Goal: Task Accomplishment & Management: Manage account settings

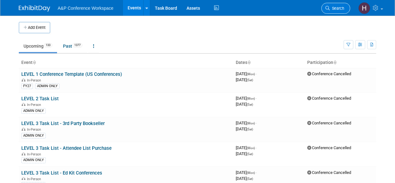
click at [334, 6] on span "Search" at bounding box center [337, 8] width 14 height 5
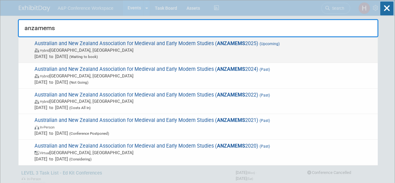
type input "anzamems"
click at [305, 57] on span "Dec 3, 2025 to Dec 5, 2025 (Waiting to book)" at bounding box center [204, 56] width 340 height 6
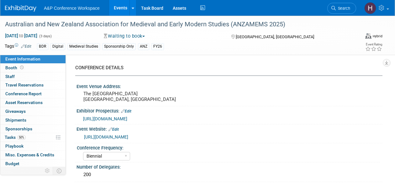
select select "Biennial"
select select "Level 3"
select select "Sponsorship"
select select "Libraries"
select select "Bloomsbury Digital Resources"
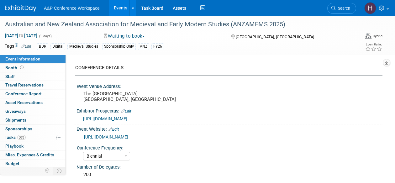
select select "[PERSON_NAME]"
select select "BDR Product Awareness and Trial Generation​"
click at [28, 137] on link "50% Tasks 50%" at bounding box center [32, 137] width 65 height 8
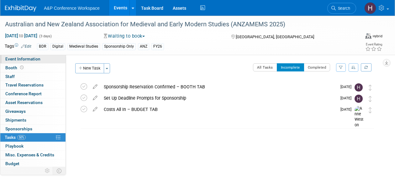
click at [44, 59] on link "Event Information" at bounding box center [32, 59] width 65 height 8
select select "Biennial"
select select "Level 3"
select select "Sponsorship"
select select "Libraries"
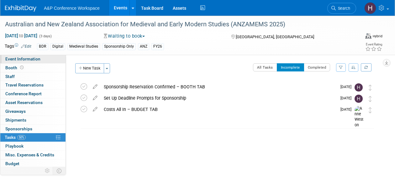
select select "Bloomsbury Digital Resources"
select select "[PERSON_NAME]"
select select "BDR Product Awareness and Trial Generation​"
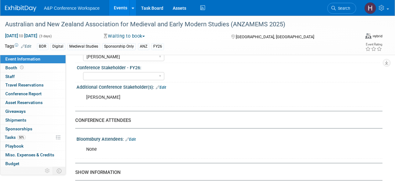
scroll to position [349, 0]
click at [386, 143] on div "Event Information Event Info Booth Booth 0 Staff 0 Staff 0 Travel Reservations …" at bounding box center [197, 58] width 395 height 782
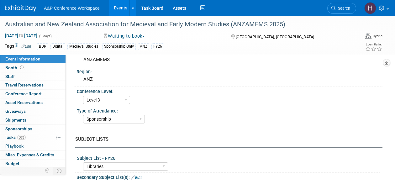
scroll to position [0, 0]
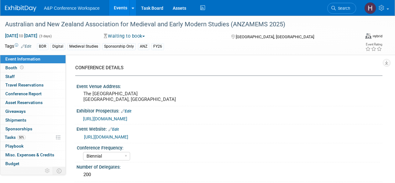
click at [118, 35] on button "Waiting to book" at bounding box center [125, 36] width 46 height 7
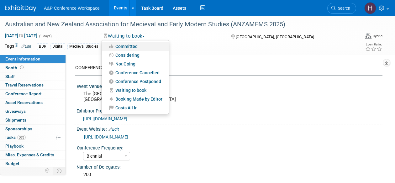
click at [125, 45] on link "Committed" at bounding box center [135, 46] width 67 height 9
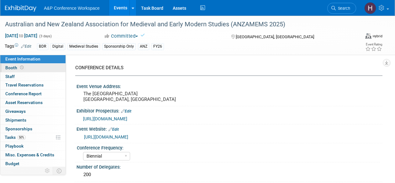
click at [24, 69] on span "Booth" at bounding box center [14, 67] width 19 height 5
select select "DIGI"
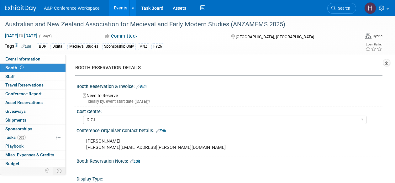
click at [143, 89] on link "Edit" at bounding box center [141, 87] width 10 height 4
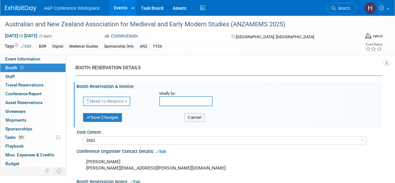
click at [119, 103] on span "Need to Reserve" at bounding box center [104, 101] width 37 height 5
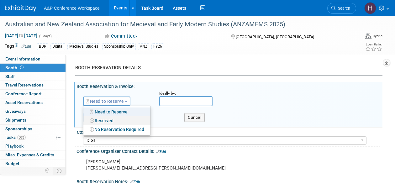
click at [107, 118] on link "Reserved" at bounding box center [116, 120] width 67 height 9
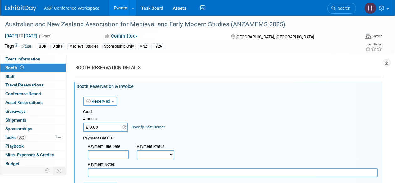
click at [108, 129] on input "£ 0.00" at bounding box center [102, 127] width 39 height 9
paste input "484.59"
type input "£ 484.59"
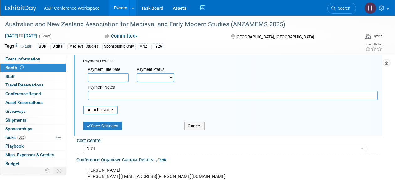
scroll to position [78, 0]
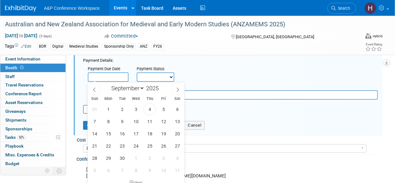
click at [105, 75] on input "text" at bounding box center [108, 76] width 41 height 9
click at [155, 68] on div "Payment Status" at bounding box center [158, 69] width 42 height 6
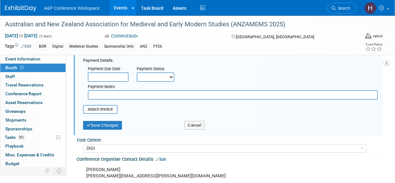
click at [137, 77] on select "Not Paid Yet Partially Paid Paid in Full" at bounding box center [156, 76] width 38 height 9
select select "3"
click at [137, 72] on select "Not Paid Yet Partially Paid Paid in Full" at bounding box center [156, 76] width 38 height 9
click at [120, 94] on input "text" at bounding box center [233, 94] width 290 height 9
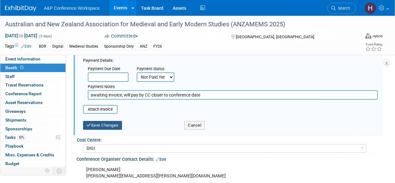
type input "awaiting invoice, will pay by CC closer to conference date"
click at [115, 123] on button "Save Changes" at bounding box center [102, 125] width 39 height 9
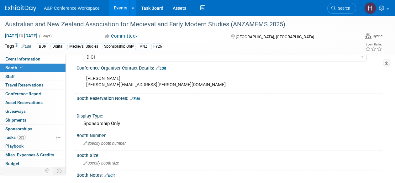
scroll to position [0, 0]
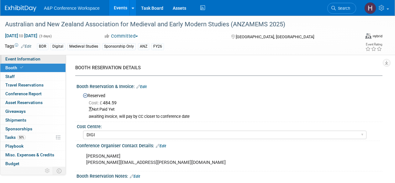
click at [28, 60] on span "Event Information" at bounding box center [22, 58] width 35 height 5
select select "Biennial"
select select "Level 3"
select select "Sponsorship"
select select "Libraries"
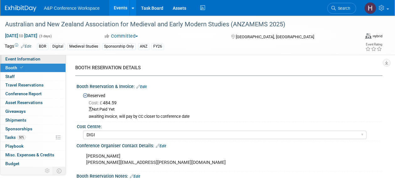
select select "Bloomsbury Digital Resources"
select select "[PERSON_NAME]"
select select "BDR Product Awareness and Trial Generation​"
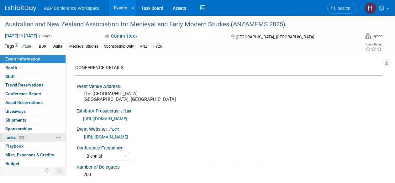
click at [24, 137] on span "50%" at bounding box center [21, 137] width 8 height 5
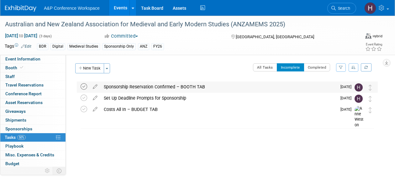
click at [83, 87] on icon at bounding box center [84, 86] width 7 height 7
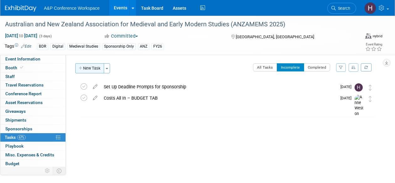
click at [90, 69] on button "New Task" at bounding box center [89, 68] width 29 height 10
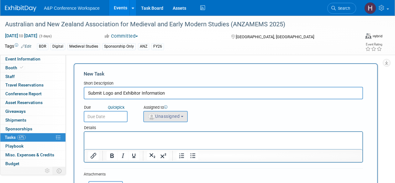
type input "Submit Logo and Exhibitor Information"
click at [185, 119] on button "Unassigned" at bounding box center [165, 116] width 45 height 11
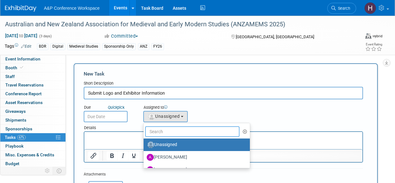
click at [161, 129] on input "text" at bounding box center [192, 131] width 94 height 11
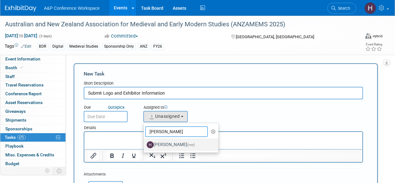
type input "hannah"
click at [157, 141] on label "Hannah Siegel (me)" at bounding box center [180, 145] width 66 height 10
click at [145, 142] on input "Hannah Siegel (me)" at bounding box center [142, 144] width 4 height 4
select select "f47d5110-dff9-4952-99f5-c640fdae2d00"
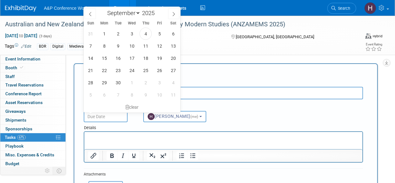
click at [104, 115] on input "text" at bounding box center [106, 116] width 44 height 11
click at [172, 13] on icon at bounding box center [174, 14] width 4 height 4
select select "9"
click at [107, 46] on span "6" at bounding box center [104, 46] width 12 height 12
type input "Oct 6, 2025"
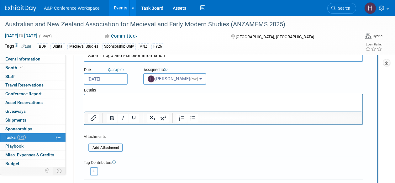
scroll to position [102, 0]
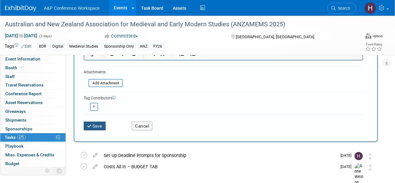
click at [96, 124] on button "Save" at bounding box center [95, 126] width 22 height 9
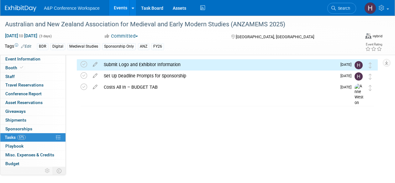
scroll to position [0, 0]
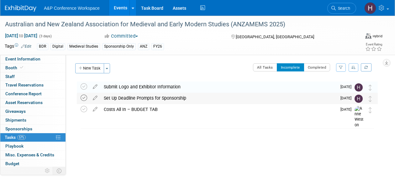
click at [84, 96] on icon at bounding box center [84, 98] width 7 height 7
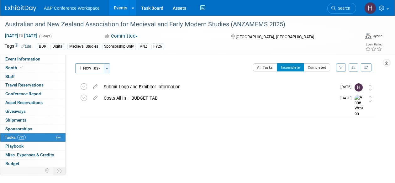
click at [107, 67] on button "Toggle Dropdown" at bounding box center [107, 68] width 6 height 10
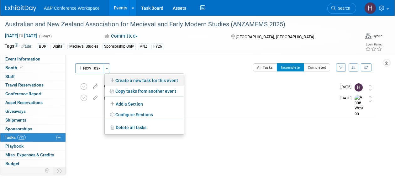
click at [120, 78] on link "Create a new task for this event" at bounding box center [144, 80] width 79 height 11
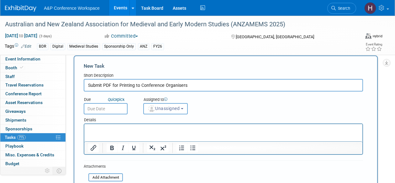
scroll to position [8, 0]
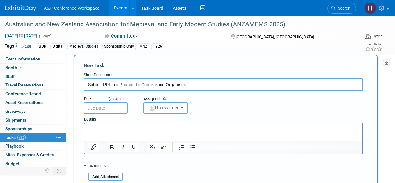
type input "Submit PDF for Printing to Conference Organisers"
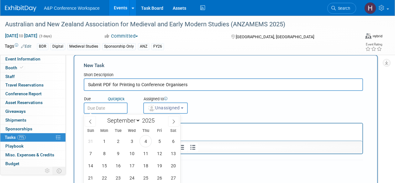
click at [108, 108] on input "text" at bounding box center [106, 108] width 44 height 11
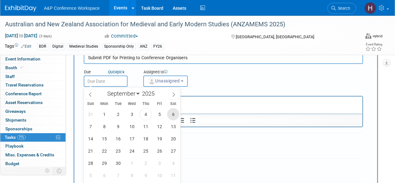
scroll to position [36, 0]
click at [172, 90] on span at bounding box center [173, 94] width 11 height 11
click at [91, 91] on span at bounding box center [90, 94] width 11 height 11
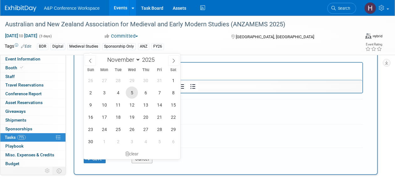
scroll to position [70, 0]
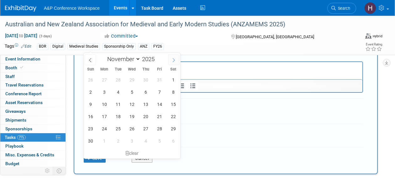
click at [173, 59] on icon at bounding box center [174, 60] width 4 height 4
click at [88, 58] on icon at bounding box center [90, 60] width 4 height 4
select select "10"
click at [104, 94] on span "3" at bounding box center [104, 92] width 12 height 12
type input "Nov 3, 2025"
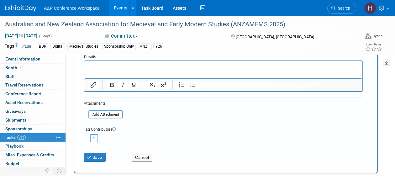
scroll to position [71, 0]
click at [99, 159] on button "Save" at bounding box center [95, 157] width 22 height 9
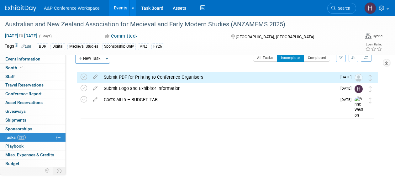
scroll to position [13, 0]
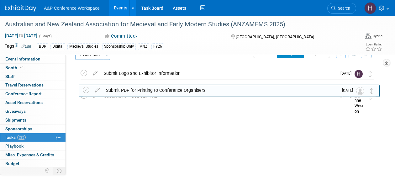
drag, startPoint x: 373, startPoint y: 71, endPoint x: 374, endPoint y: 90, distance: 18.6
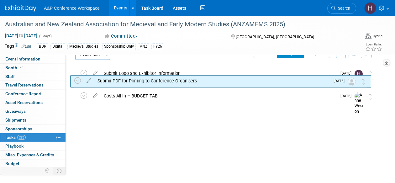
drag, startPoint x: 373, startPoint y: 94, endPoint x: 366, endPoint y: 79, distance: 16.4
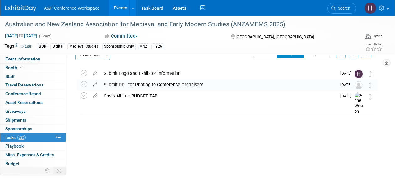
click at [96, 84] on icon at bounding box center [95, 83] width 11 height 8
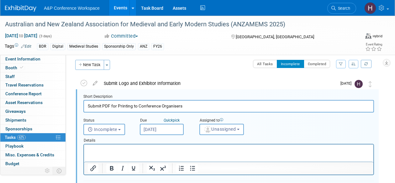
scroll to position [1, 0]
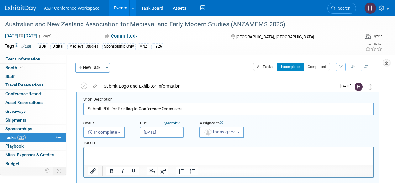
click at [216, 141] on div "Details" at bounding box center [228, 142] width 291 height 9
click at [215, 136] on button "Unassigned" at bounding box center [221, 132] width 45 height 11
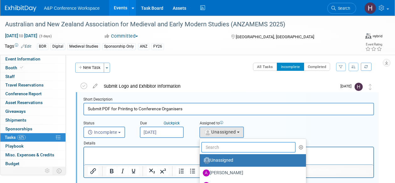
click at [217, 148] on input "text" at bounding box center [248, 147] width 94 height 11
type input "hannah"
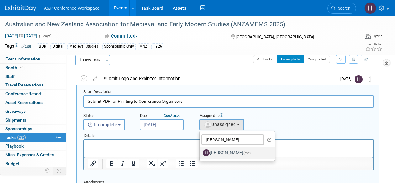
click at [216, 151] on label "Hannah Siegel (me)" at bounding box center [236, 153] width 66 height 10
click at [201, 151] on input "Hannah Siegel (me)" at bounding box center [199, 152] width 4 height 4
select select "f47d5110-dff9-4952-99f5-c640fdae2d00"
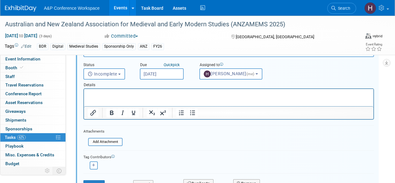
scroll to position [63, 0]
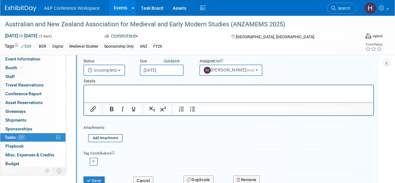
click at [95, 175] on div "Save" at bounding box center [104, 178] width 50 height 13
click at [95, 177] on button "Save" at bounding box center [93, 181] width 21 height 9
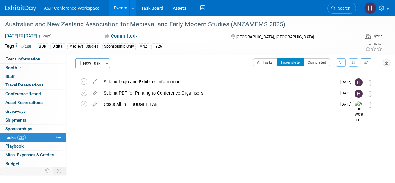
scroll to position [0, 0]
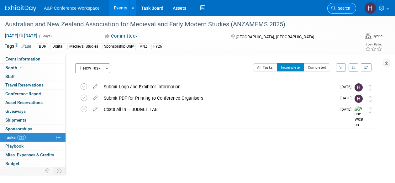
click at [346, 8] on span "Search" at bounding box center [343, 8] width 14 height 5
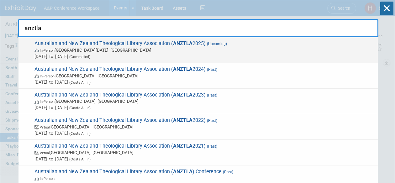
type input "anztla"
click at [313, 45] on span "Australian and New Zealand Theological Library Association ( ANZTLA 2025) (Upco…" at bounding box center [204, 49] width 342 height 19
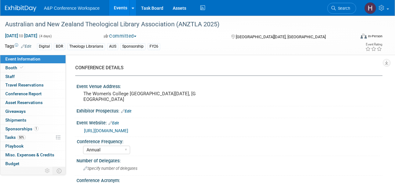
select select "Annual"
select select "Level 3"
select select "Sponsorship"
select select "Libraries"
select select "Bloomsbury Digital Resources"
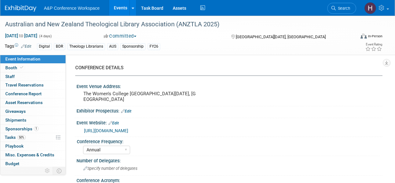
select select "[PERSON_NAME]"
select select "BDR Product Awareness and Trial Generation​"
click at [339, 4] on link "Search" at bounding box center [341, 8] width 29 height 11
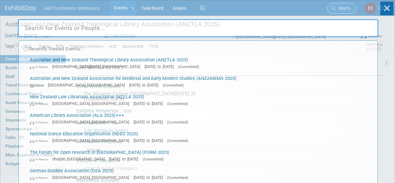
type input "n"
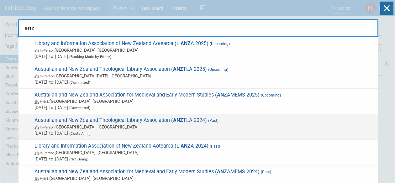
type input "anz"
click at [235, 129] on span "In-Person Melbourne, Australia" at bounding box center [204, 127] width 340 height 6
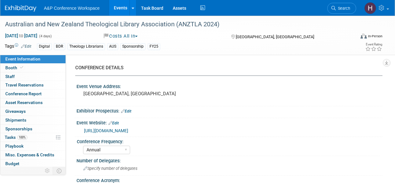
select select "Annual"
select select "Level 2"
select select "Sponsorship"
select select "[PERSON_NAME]"
click at [29, 66] on link "Booth" at bounding box center [32, 68] width 65 height 8
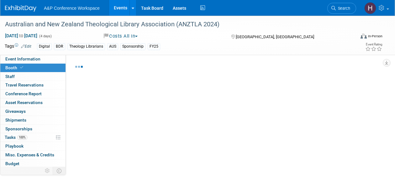
select select "DIGI"
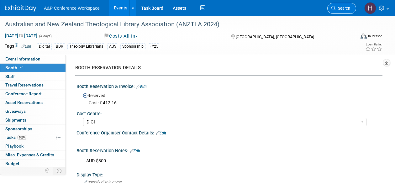
click at [344, 3] on link "Search" at bounding box center [341, 8] width 29 height 11
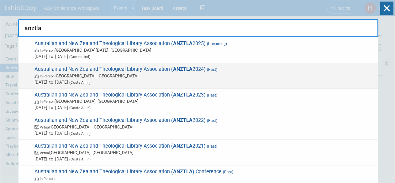
type input "anztla"
click at [250, 87] on div "Australian and New Zealand Theological Library Association ( ANZTLA 2024) (Past…" at bounding box center [198, 76] width 359 height 26
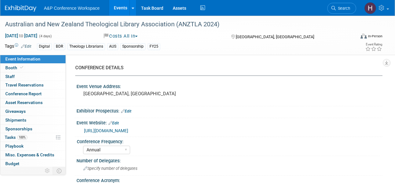
select select "Annual"
select select "Level 2"
select select "Sponsorship"
select select "[PERSON_NAME]"
click at [44, 68] on link "Booth" at bounding box center [32, 68] width 65 height 8
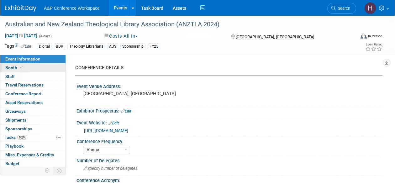
select select "DIGI"
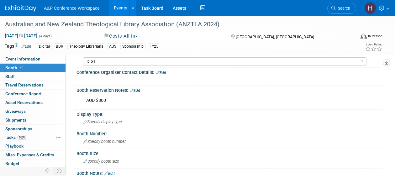
scroll to position [34, 0]
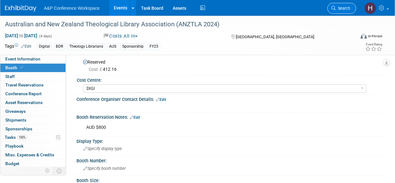
click at [349, 5] on link "Search" at bounding box center [341, 8] width 29 height 11
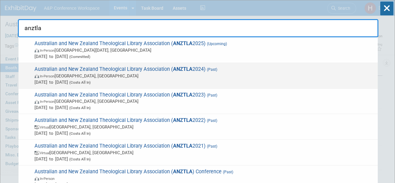
type input "anztla"
click at [284, 67] on span "Australian and New Zealand Theological Library Association ( ANZTLA 2024) (Past…" at bounding box center [204, 75] width 342 height 19
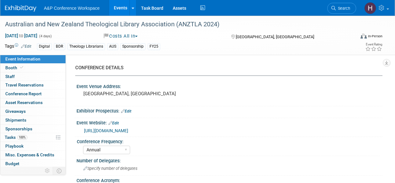
select select "Annual"
select select "Level 2"
select select "Sponsorship"
select select "[PERSON_NAME]"
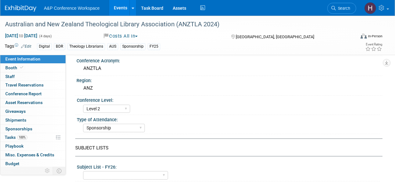
scroll to position [309, 0]
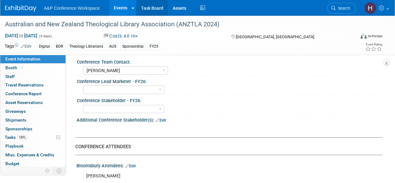
click at [147, 8] on link "Task Board" at bounding box center [152, 8] width 32 height 16
